Goal: Find specific page/section: Find specific page/section

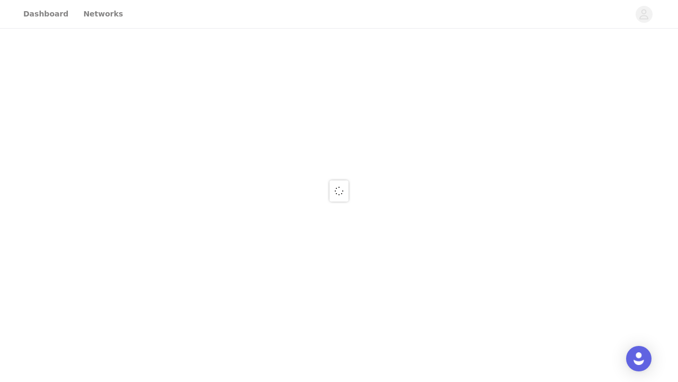
click at [351, 179] on div at bounding box center [339, 191] width 678 height 382
click at [344, 183] on span at bounding box center [339, 190] width 19 height 21
click at [35, 20] on div at bounding box center [339, 191] width 678 height 382
click at [42, 14] on div at bounding box center [339, 191] width 678 height 382
